Goal: Register for event/course

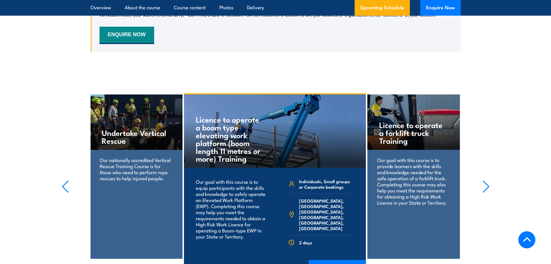
scroll to position [1042, 0]
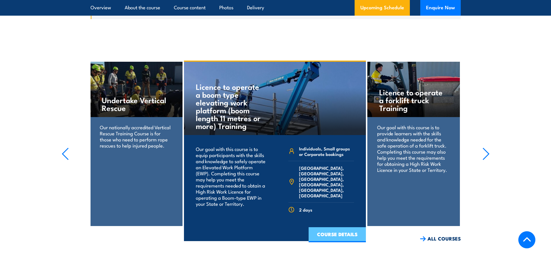
click at [346, 227] on link "COURSE DETAILS" at bounding box center [337, 234] width 57 height 15
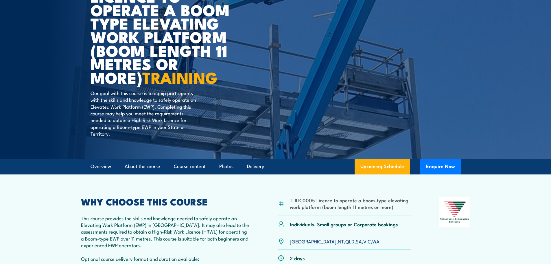
scroll to position [87, 0]
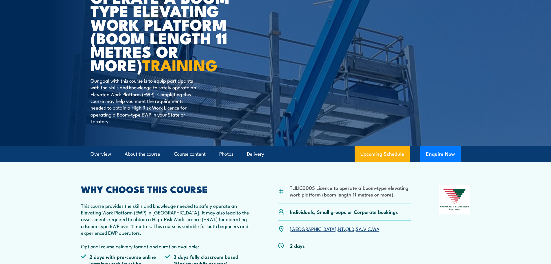
click at [356, 228] on link "SA" at bounding box center [359, 228] width 6 height 7
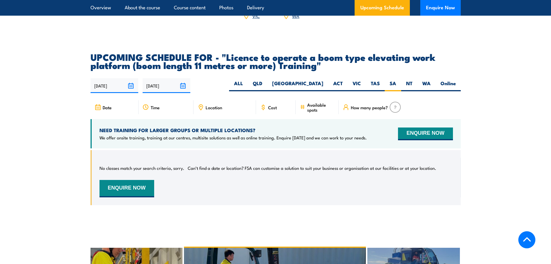
scroll to position [934, 0]
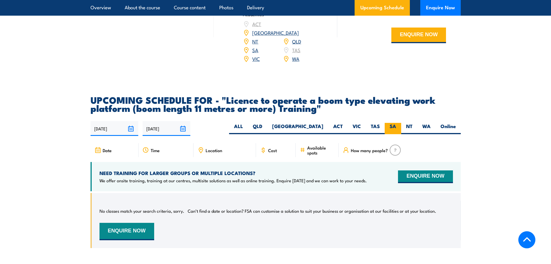
click at [394, 123] on label "SA" at bounding box center [393, 128] width 16 height 11
click at [397, 123] on input "SA" at bounding box center [399, 125] width 4 height 4
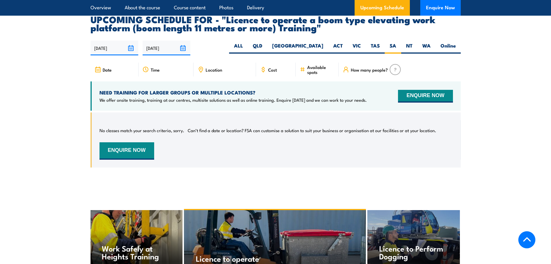
scroll to position [1001, 0]
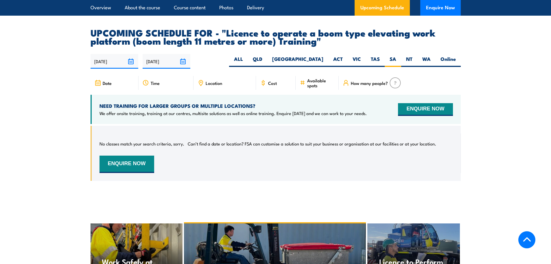
click at [131, 54] on input "[DATE]" at bounding box center [115, 61] width 48 height 15
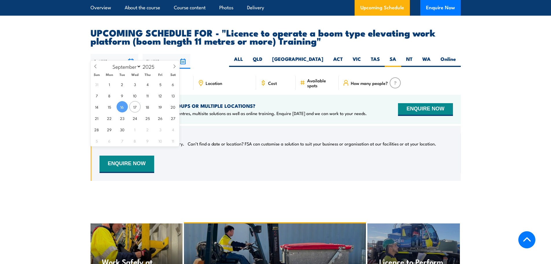
click at [131, 54] on input "[DATE]" at bounding box center [115, 61] width 48 height 15
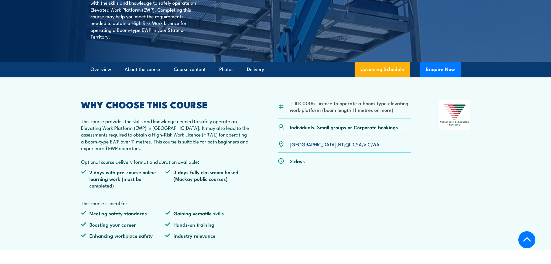
scroll to position [174, 0]
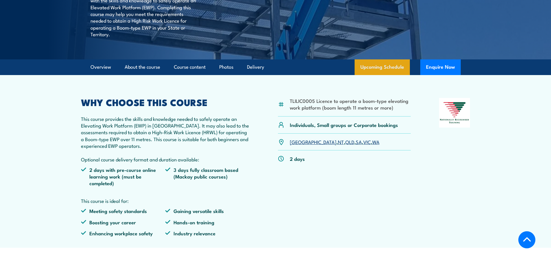
click at [396, 69] on link "Upcoming Schedule" at bounding box center [382, 67] width 55 height 16
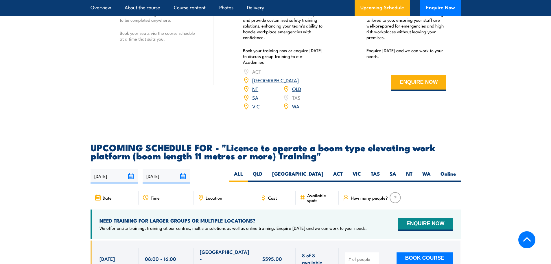
scroll to position [876, 0]
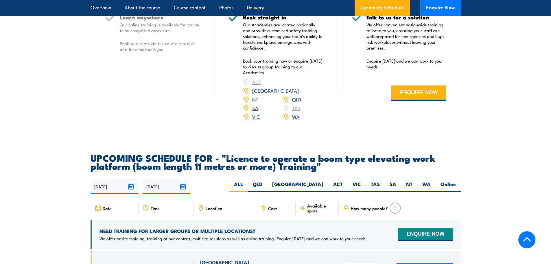
click at [255, 104] on link "SA" at bounding box center [255, 107] width 6 height 7
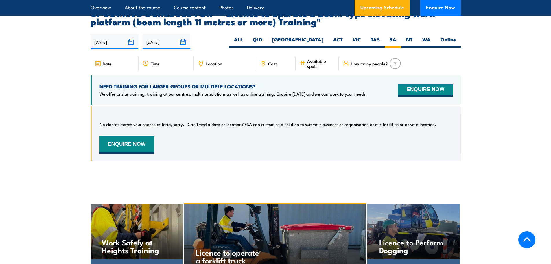
scroll to position [1021, 0]
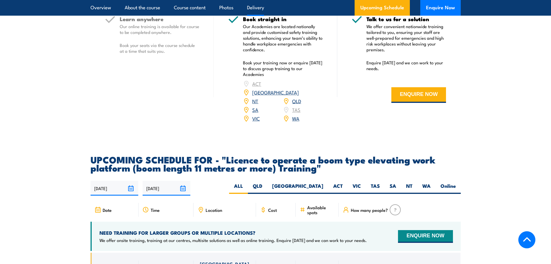
scroll to position [876, 0]
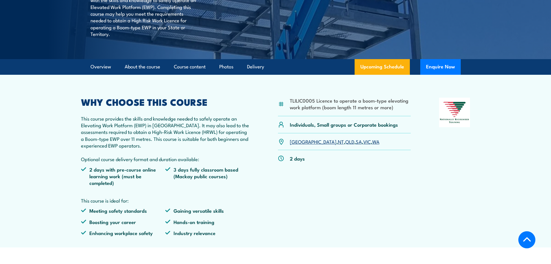
scroll to position [174, 0]
